Goal: Navigation & Orientation: Go to known website

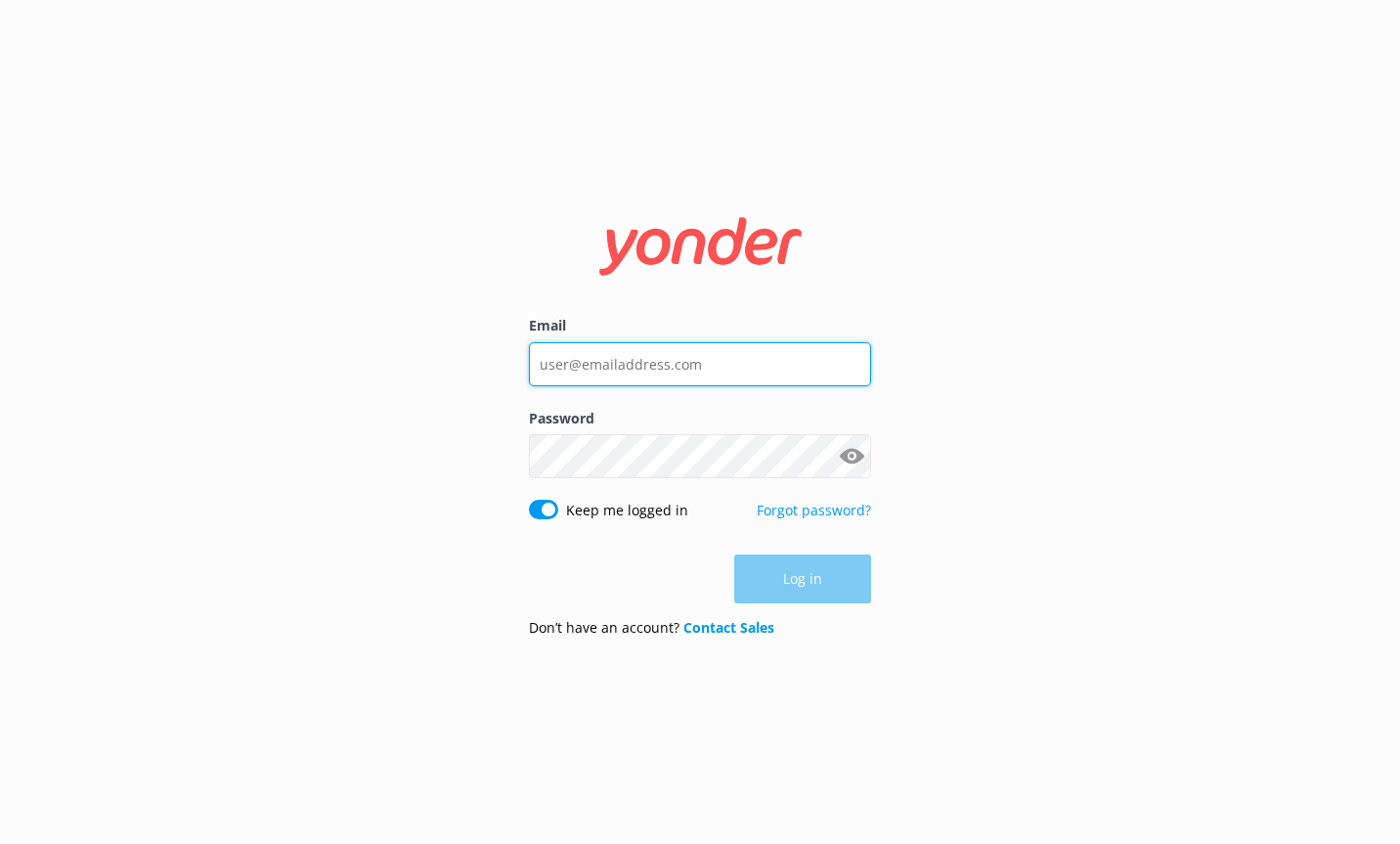
type input "[EMAIL_ADDRESS][DOMAIN_NAME]"
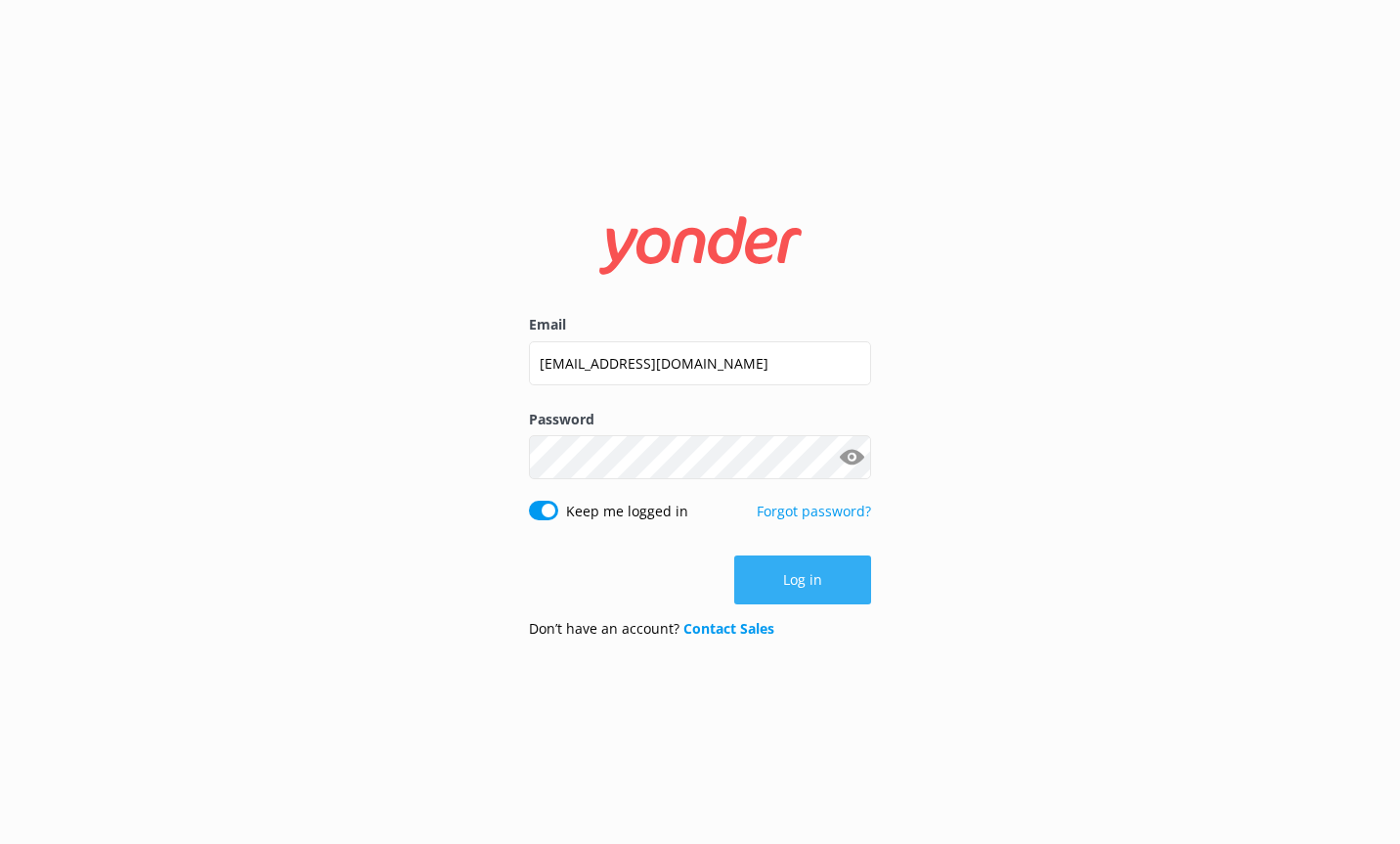
click at [820, 596] on div "Log in" at bounding box center [700, 580] width 342 height 49
click at [820, 596] on button "Log in" at bounding box center [803, 580] width 137 height 49
